Goal: Task Accomplishment & Management: Manage account settings

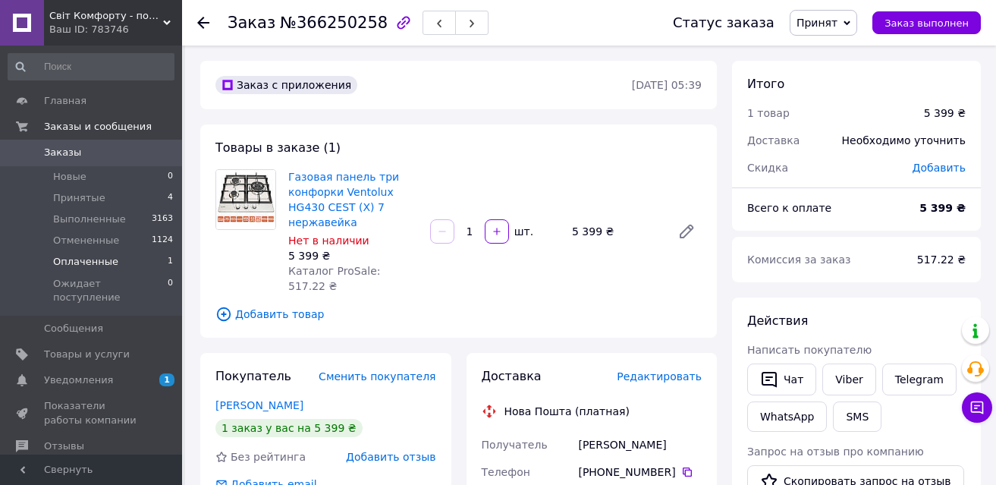
click at [96, 262] on span "Оплаченные" at bounding box center [85, 262] width 65 height 14
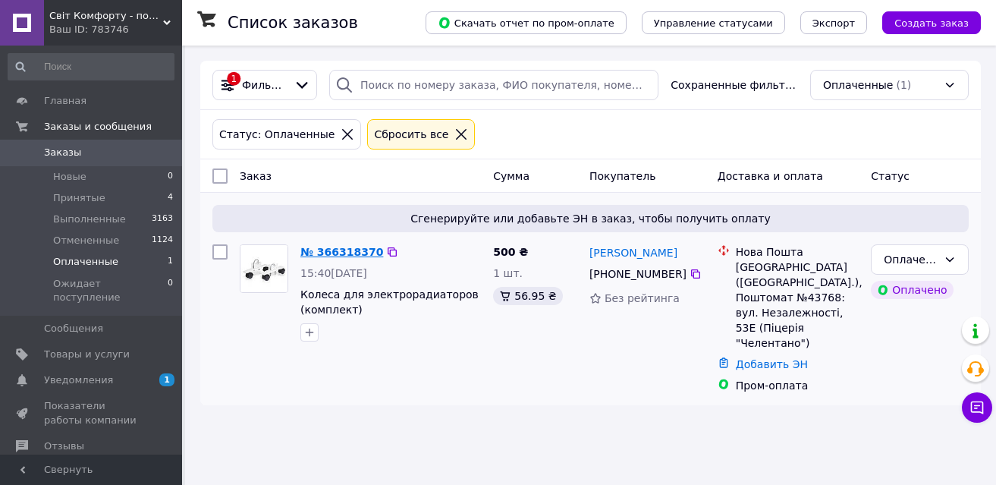
click at [350, 255] on link "№ 366318370" at bounding box center [342, 252] width 83 height 12
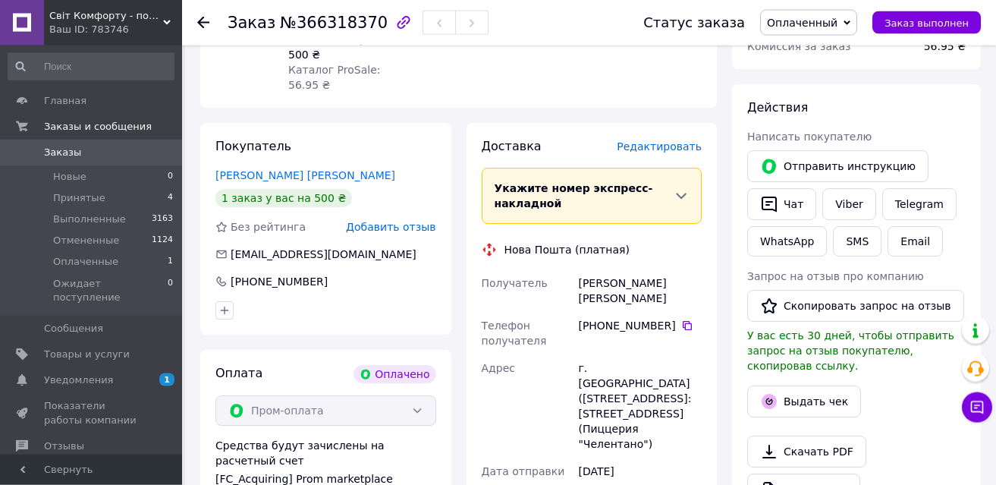
scroll to position [260, 0]
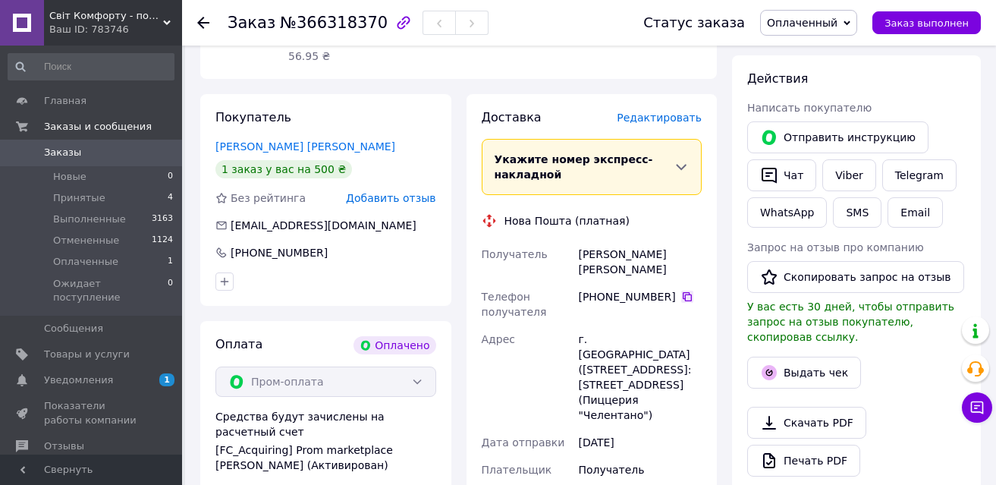
click at [683, 292] on icon at bounding box center [687, 296] width 9 height 9
click at [812, 29] on span "Оплаченный" at bounding box center [802, 23] width 71 height 12
click at [807, 53] on li "Принят" at bounding box center [828, 53] width 134 height 23
click at [851, 212] on button "SMS" at bounding box center [857, 212] width 49 height 30
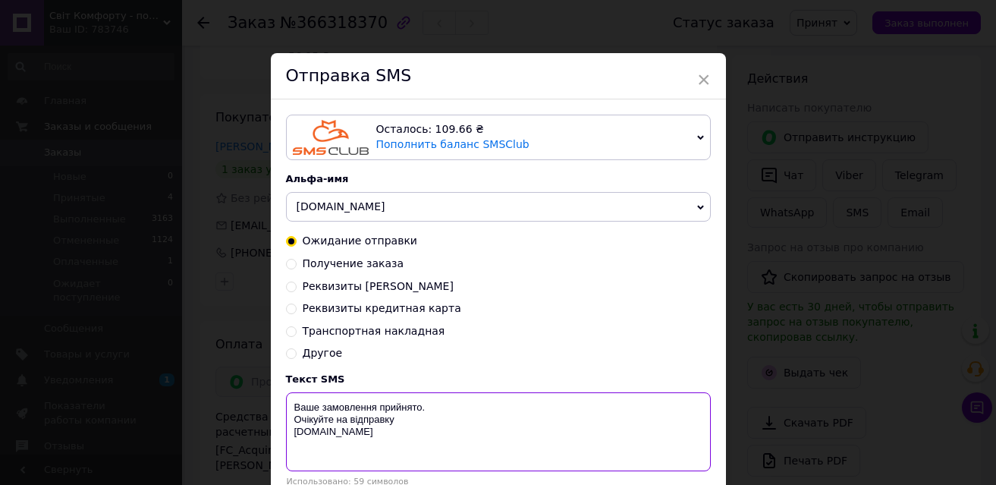
drag, startPoint x: 357, startPoint y: 442, endPoint x: 292, endPoint y: 409, distance: 72.6
click at [292, 409] on textarea "Ваше замовлення прийнято. Очікуйте на відправку [DOMAIN_NAME]" at bounding box center [498, 431] width 425 height 79
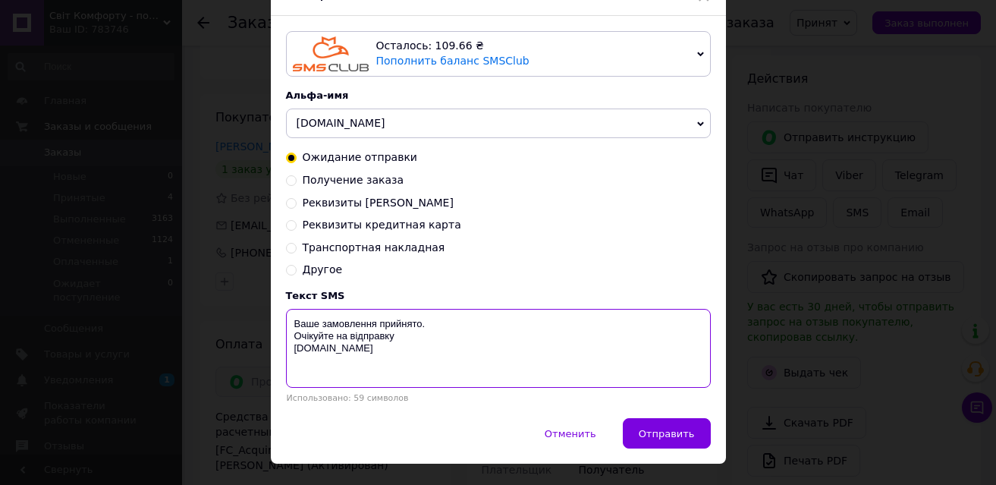
scroll to position [119, 0]
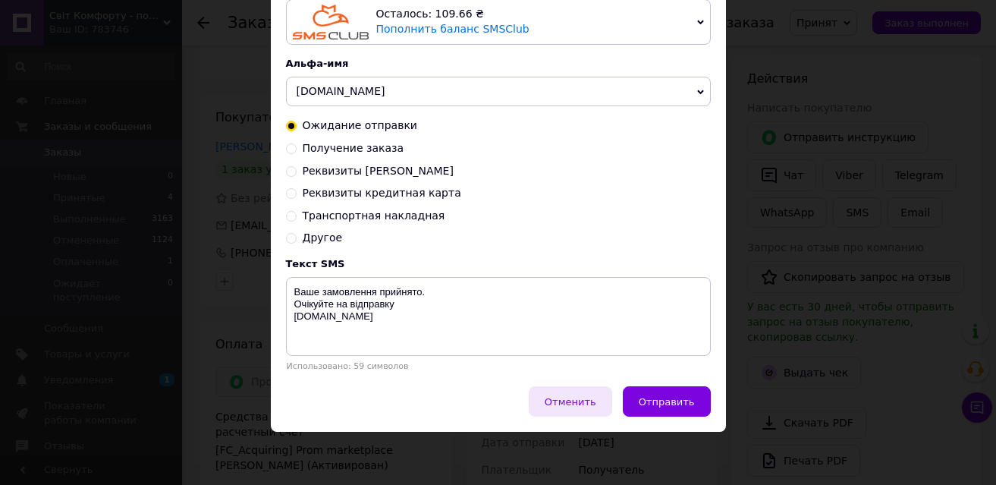
click at [584, 401] on span "Отменить" at bounding box center [571, 401] width 52 height 11
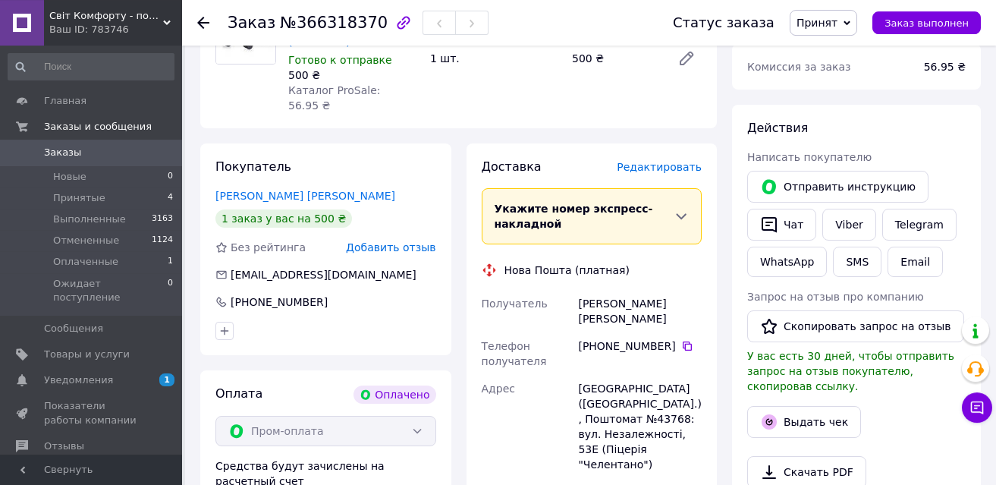
scroll to position [0, 0]
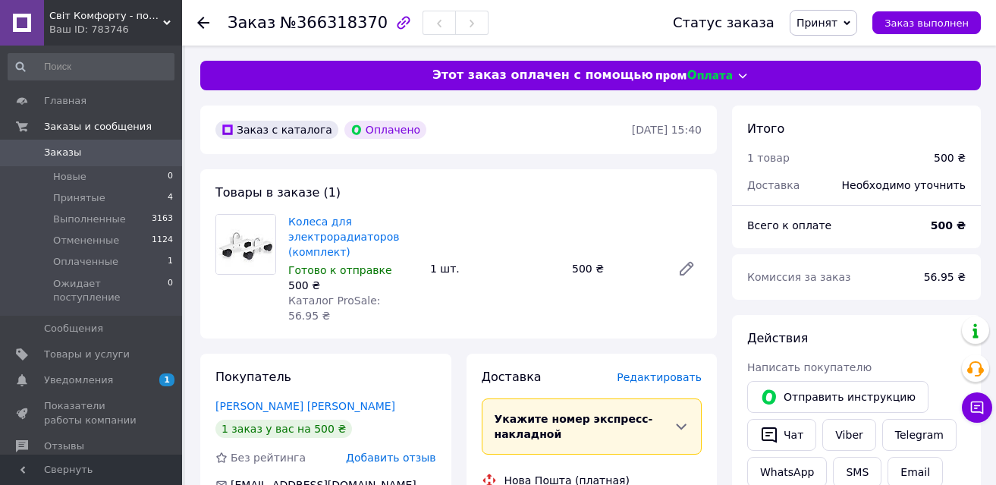
click at [203, 23] on use at bounding box center [203, 23] width 12 height 12
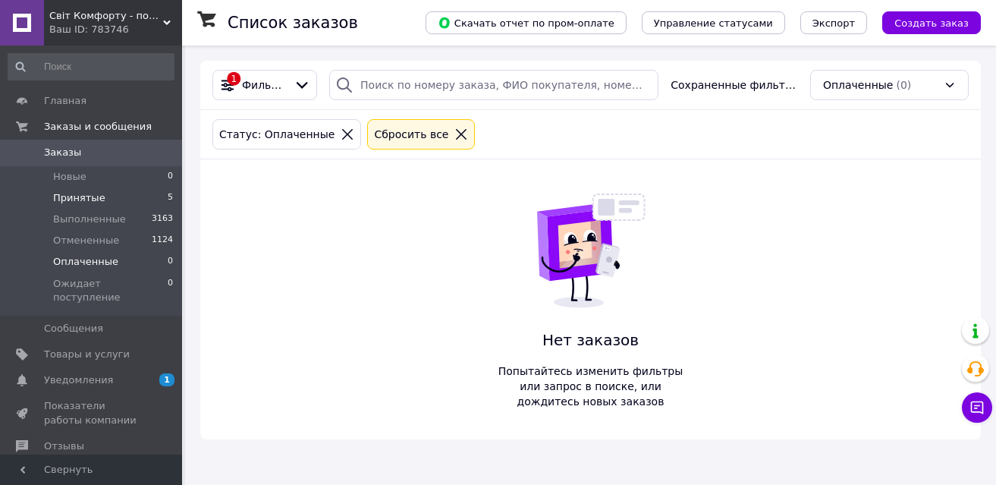
click at [107, 197] on li "Принятые 5" at bounding box center [91, 197] width 182 height 21
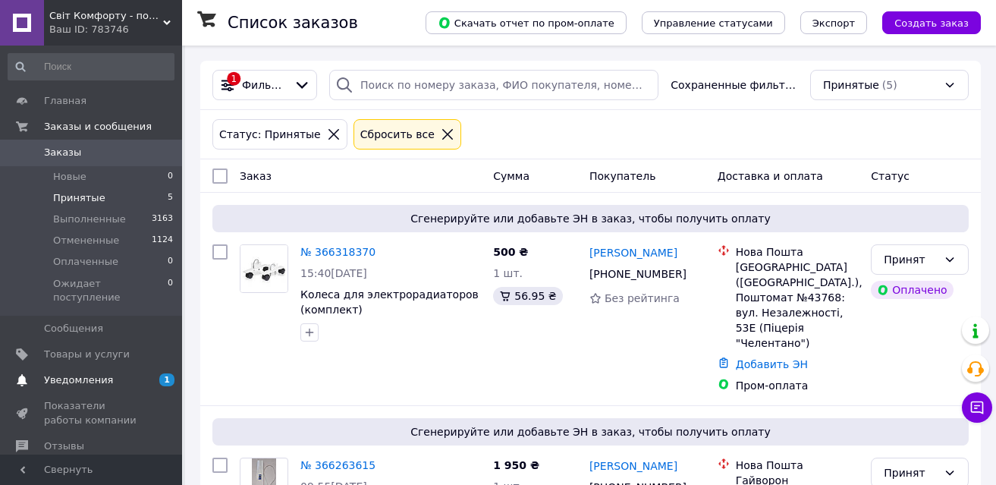
click at [91, 373] on span "Уведомления" at bounding box center [78, 380] width 69 height 14
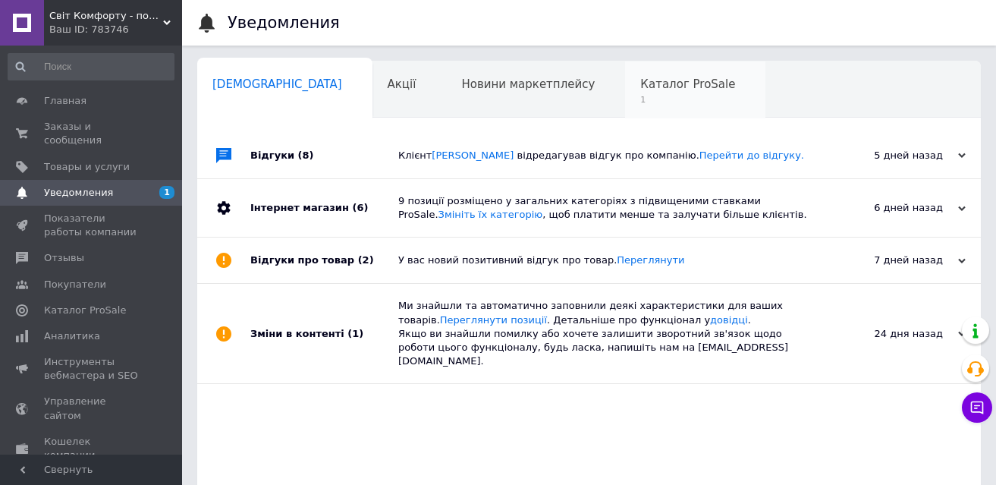
click at [641, 82] on span "Каталог ProSale" at bounding box center [688, 84] width 95 height 14
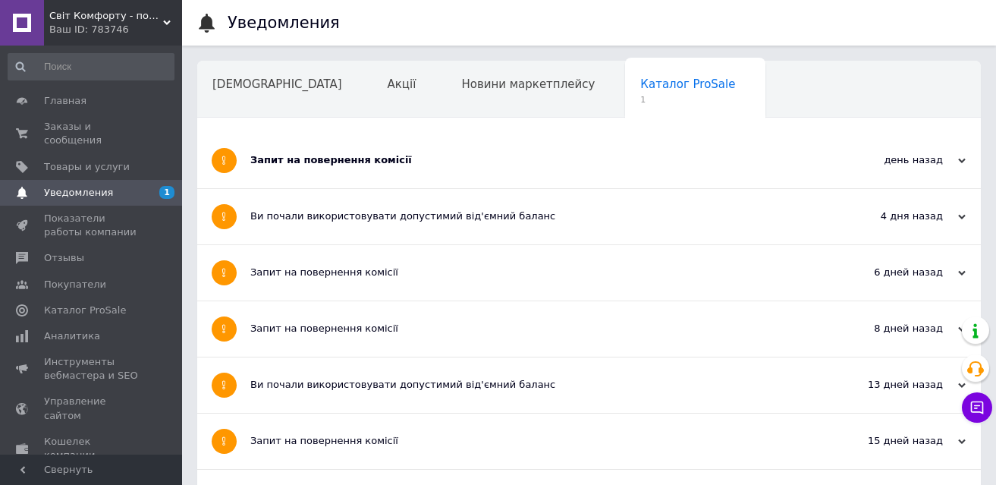
click at [291, 156] on div "Запит на повернення комісії" at bounding box center [532, 160] width 564 height 14
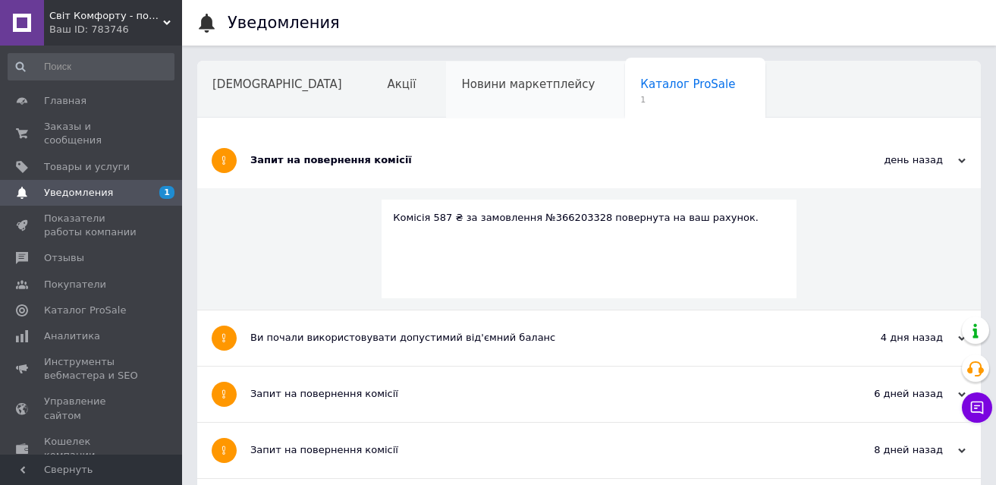
click at [473, 82] on span "Новини маркетплейсу" at bounding box center [528, 84] width 134 height 14
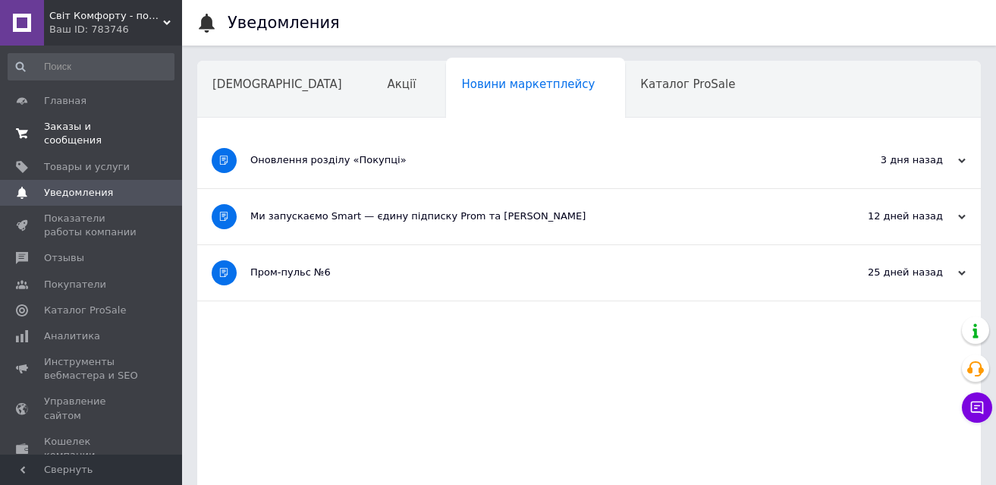
click at [68, 128] on span "Заказы и сообщения" at bounding box center [92, 133] width 96 height 27
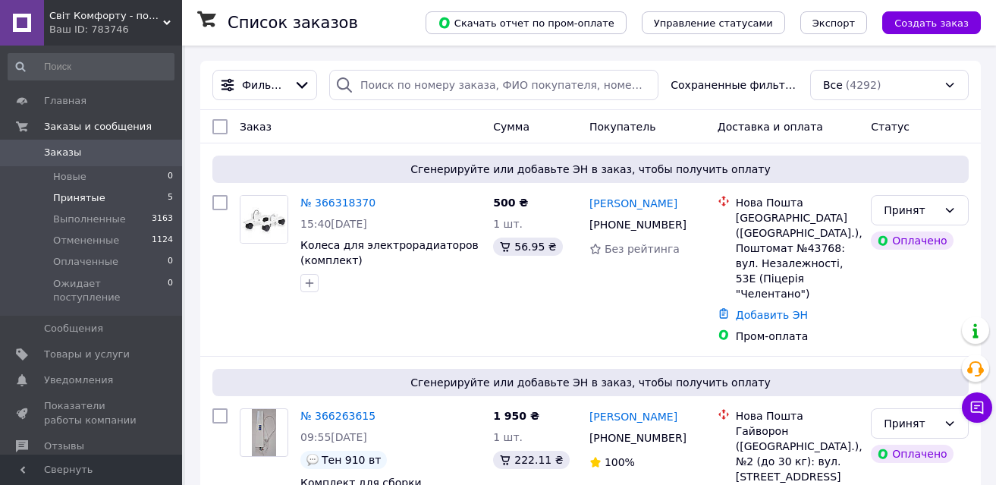
click at [75, 200] on span "Принятые" at bounding box center [79, 198] width 52 height 14
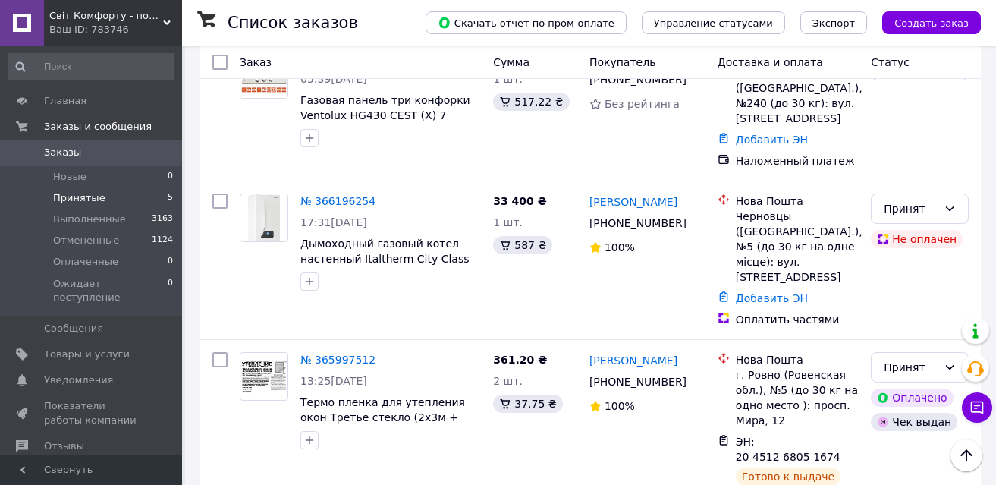
scroll to position [559, 0]
